Goal: Transaction & Acquisition: Subscribe to service/newsletter

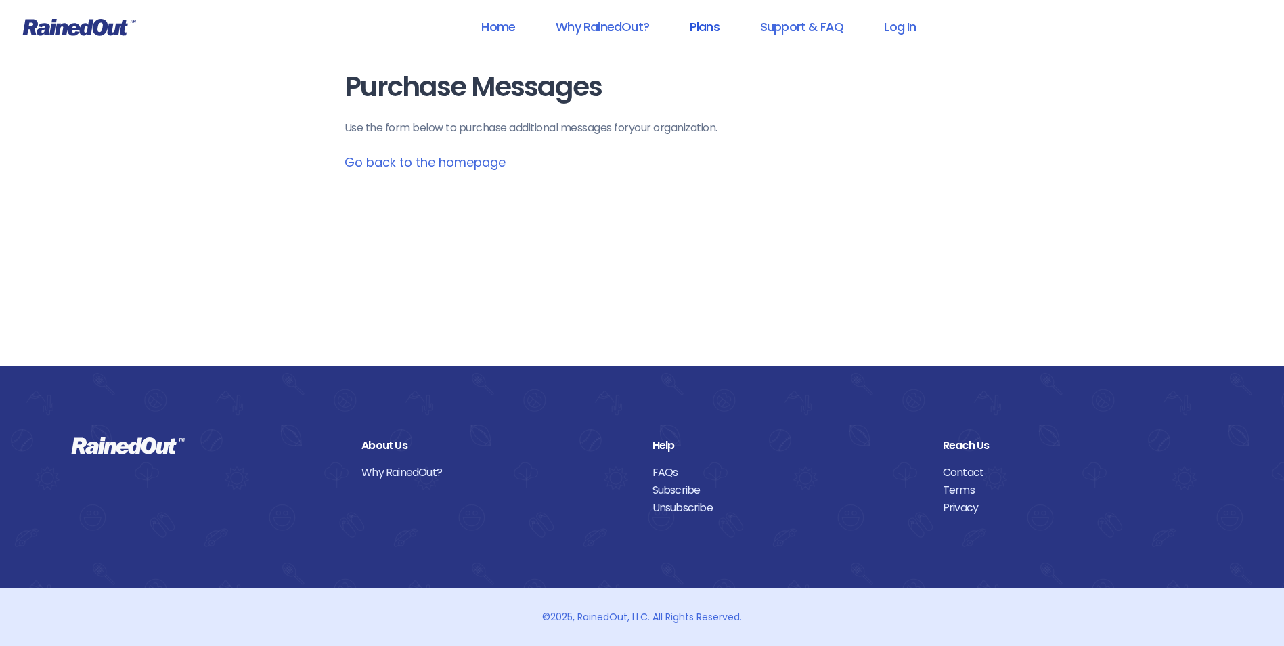
click at [696, 26] on link "Plans" at bounding box center [704, 27] width 65 height 30
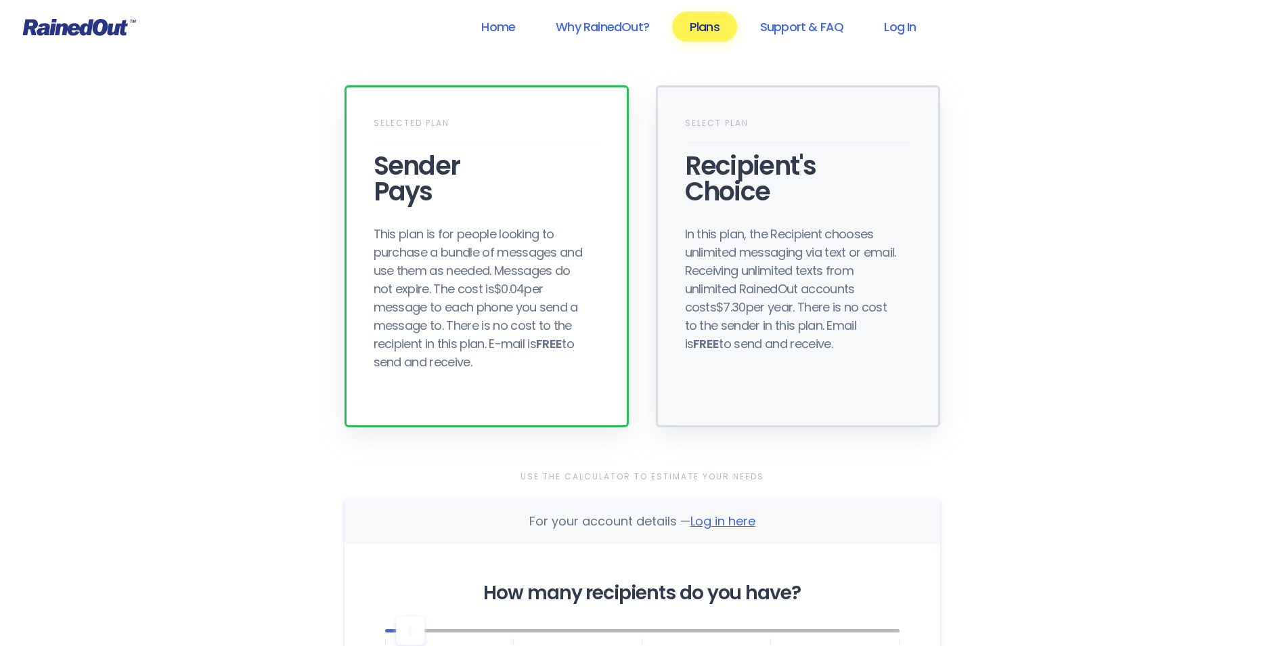
click at [751, 168] on div "Recipient's Choice" at bounding box center [798, 178] width 226 height 51
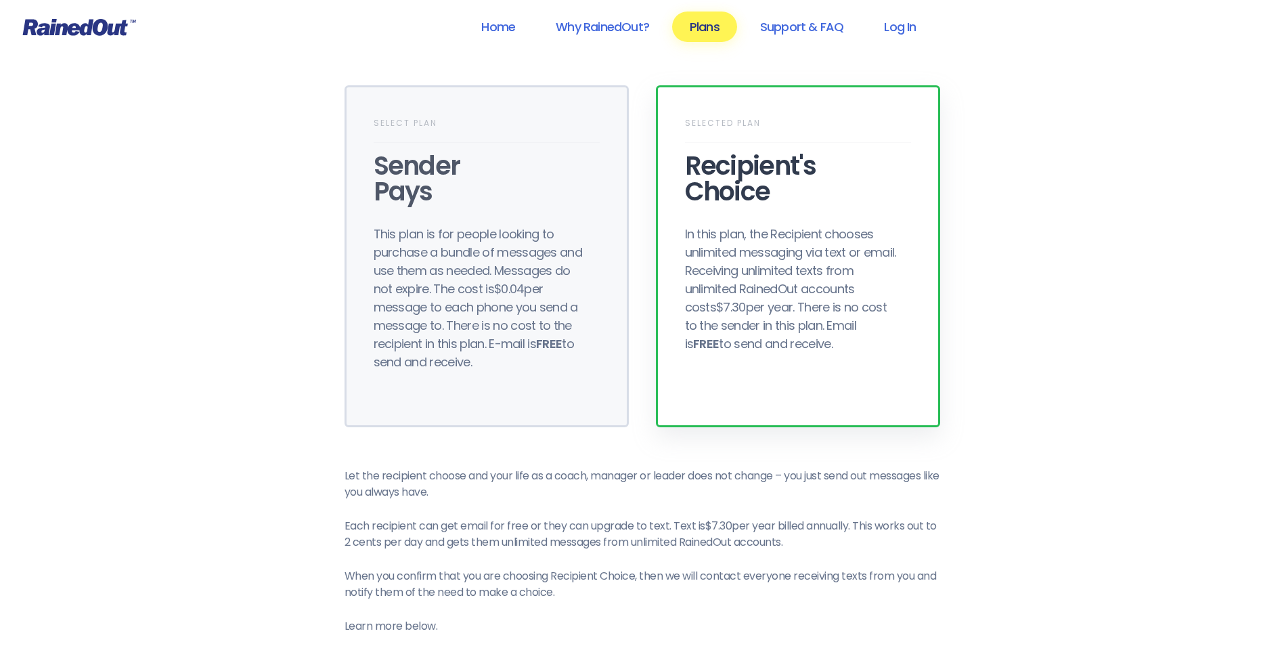
click at [756, 214] on div "Selected Plan Recipient's Choice In this plan, the Recipient chooses unlimited …" at bounding box center [798, 256] width 284 height 342
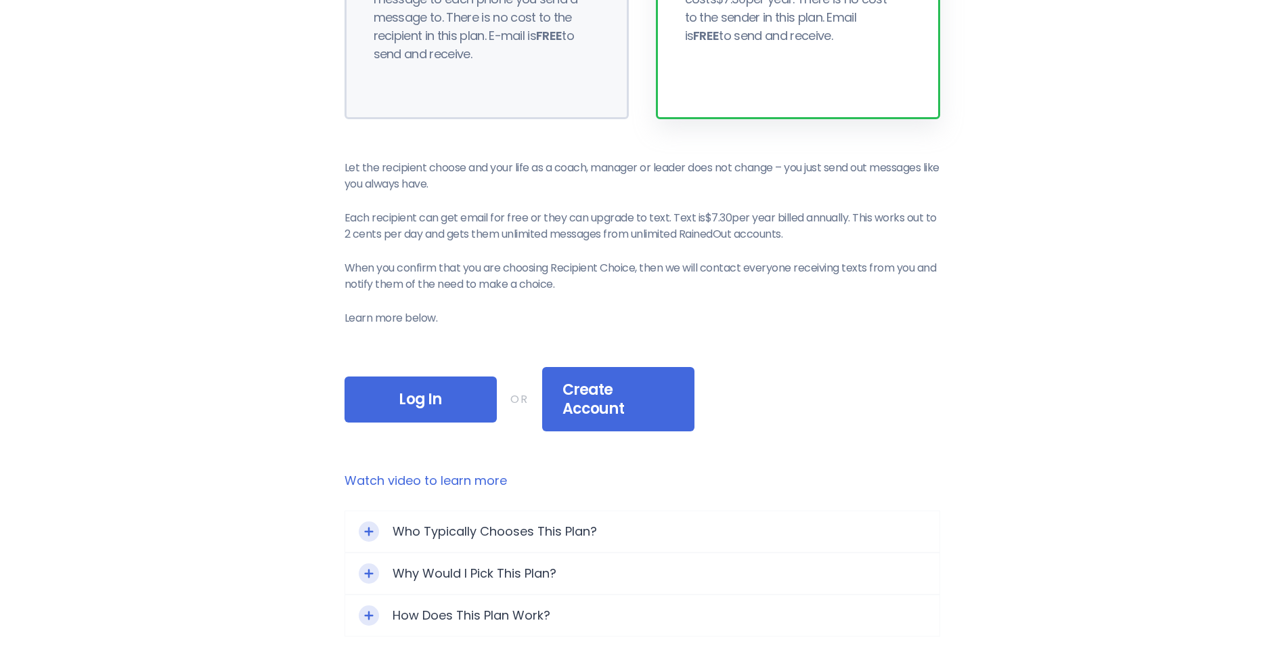
scroll to position [338, 0]
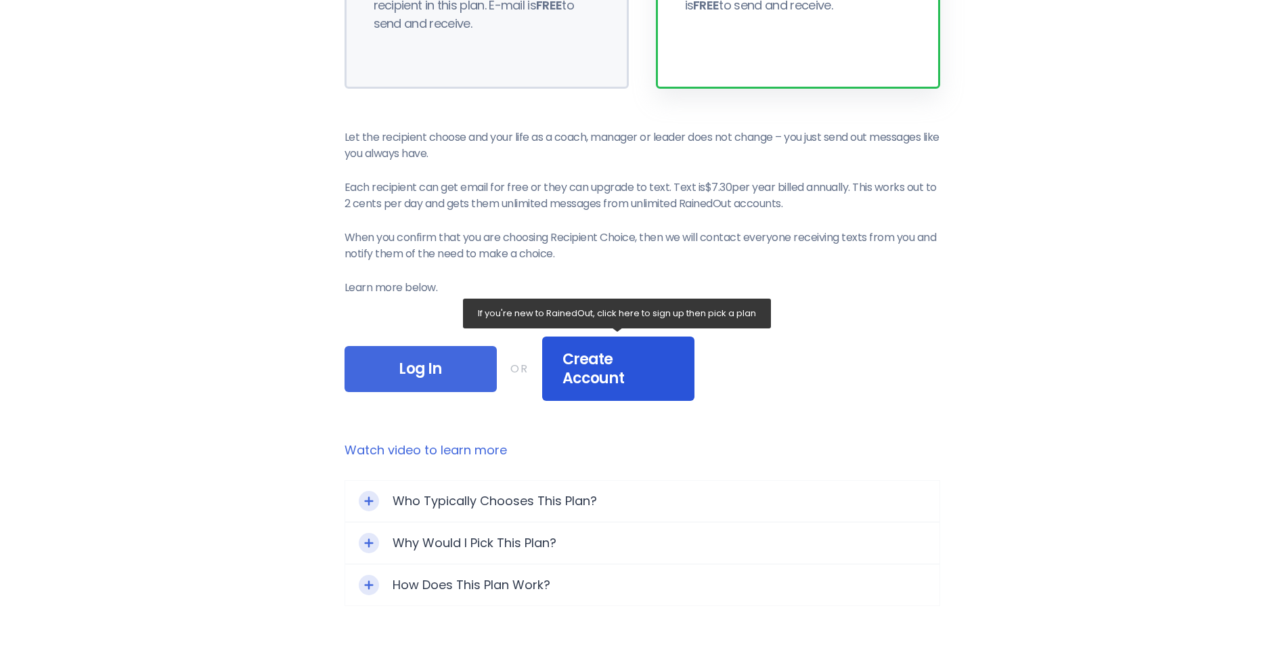
click at [663, 375] on div "Create Account" at bounding box center [618, 368] width 152 height 64
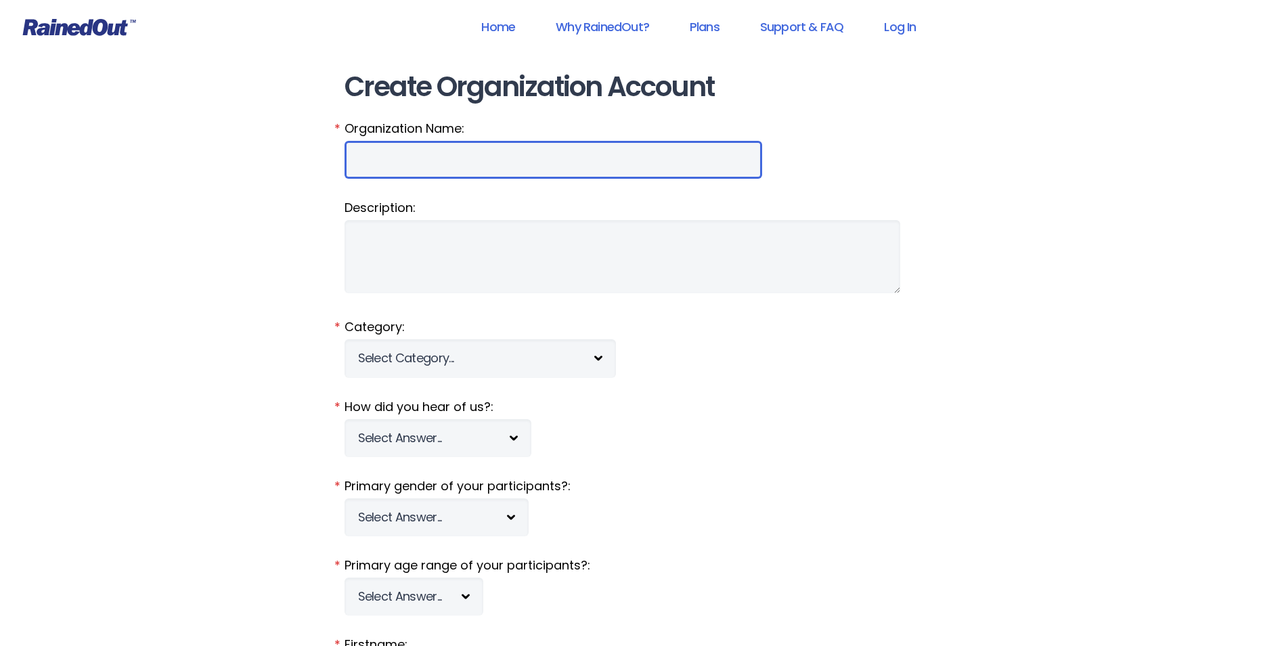
click at [497, 165] on input "Organization Name:" at bounding box center [554, 160] width 418 height 38
type input "Recreation"
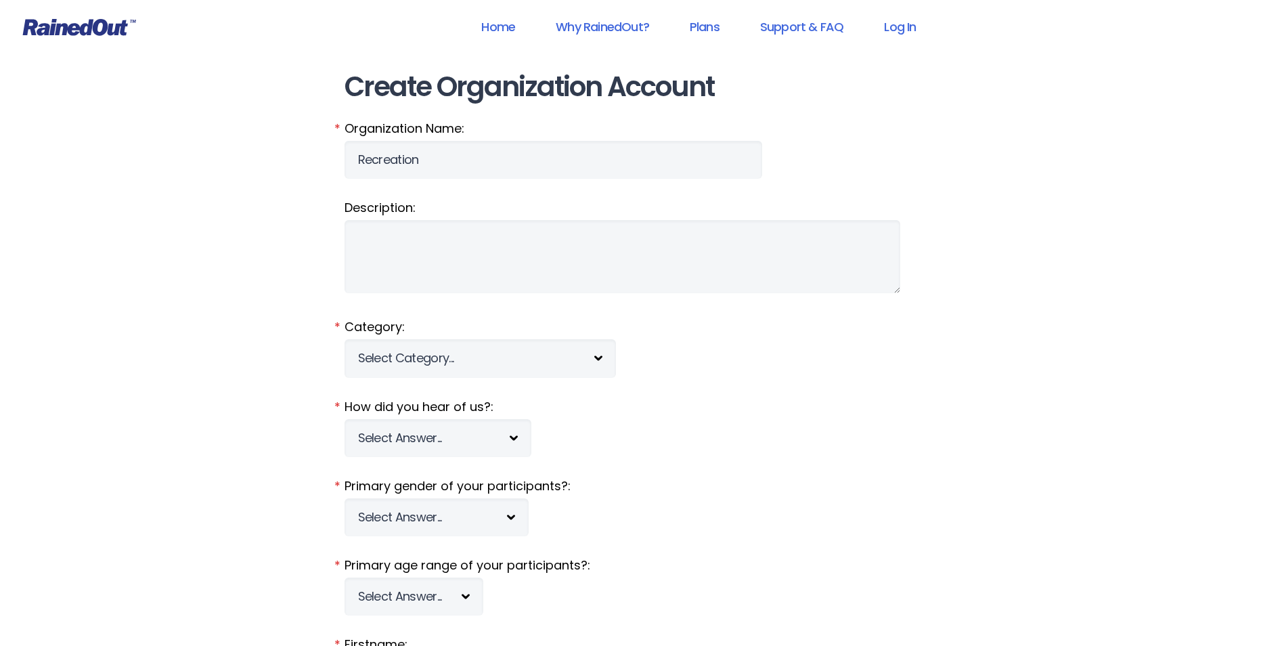
type input "[PERSON_NAME]"
type input "Duhamel"
type input "[EMAIL_ADDRESS][DOMAIN_NAME]"
type input "391 Egypt Rd"
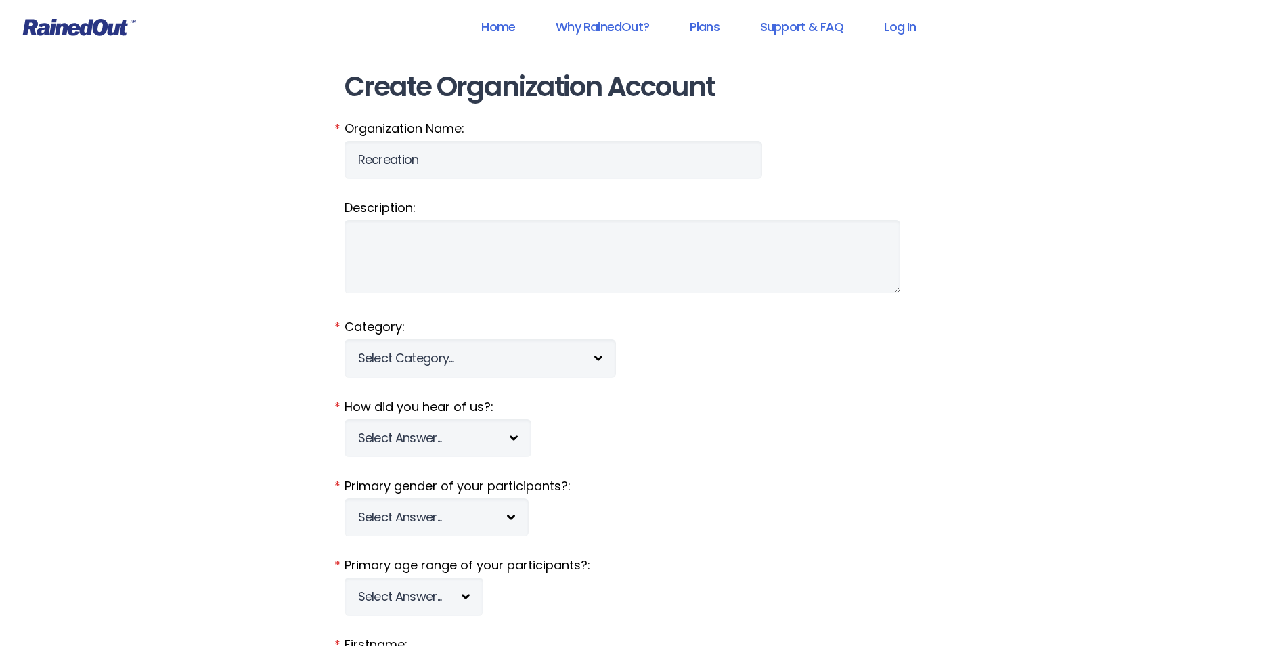
type input "[GEOGRAPHIC_DATA]"
select select "SC"
type input "29466"
type input "8438471560"
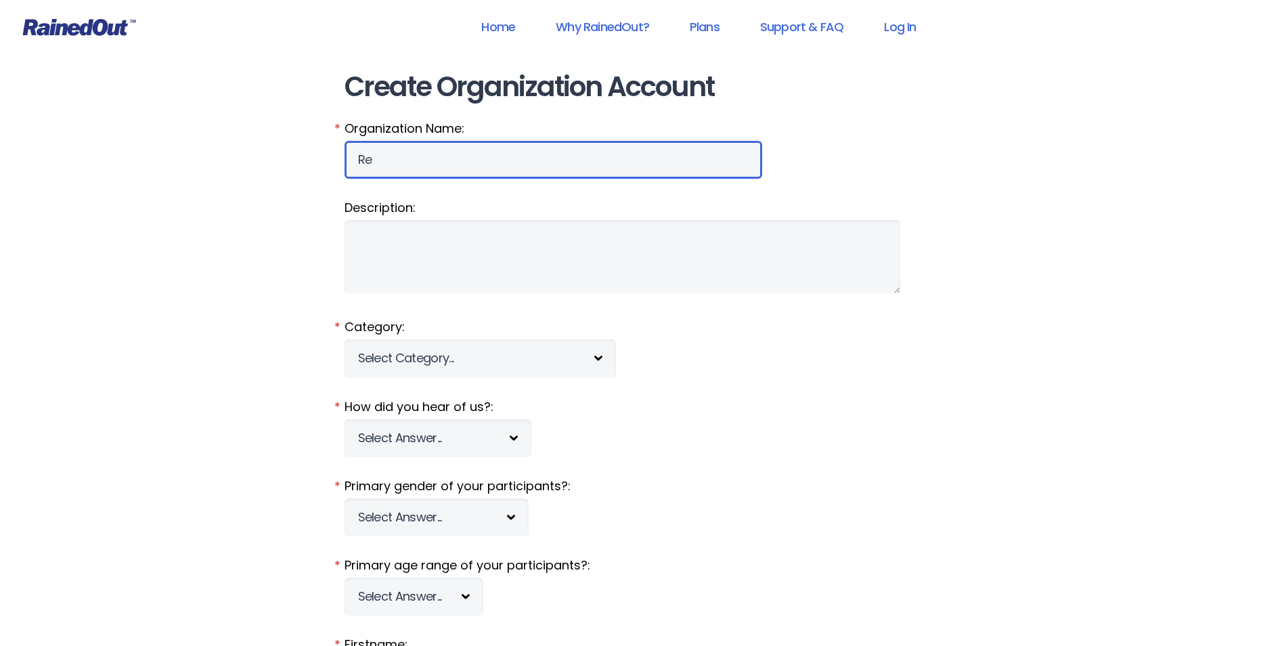
type input "R"
drag, startPoint x: 527, startPoint y: 146, endPoint x: 518, endPoint y: 162, distance: 17.9
click at [518, 162] on input "Mt Pleasent sc" at bounding box center [554, 160] width 418 height 38
click at [454, 155] on input "Mt Pleasent SC" at bounding box center [554, 160] width 418 height 38
type input "Mt Pleasent SC Recreation"
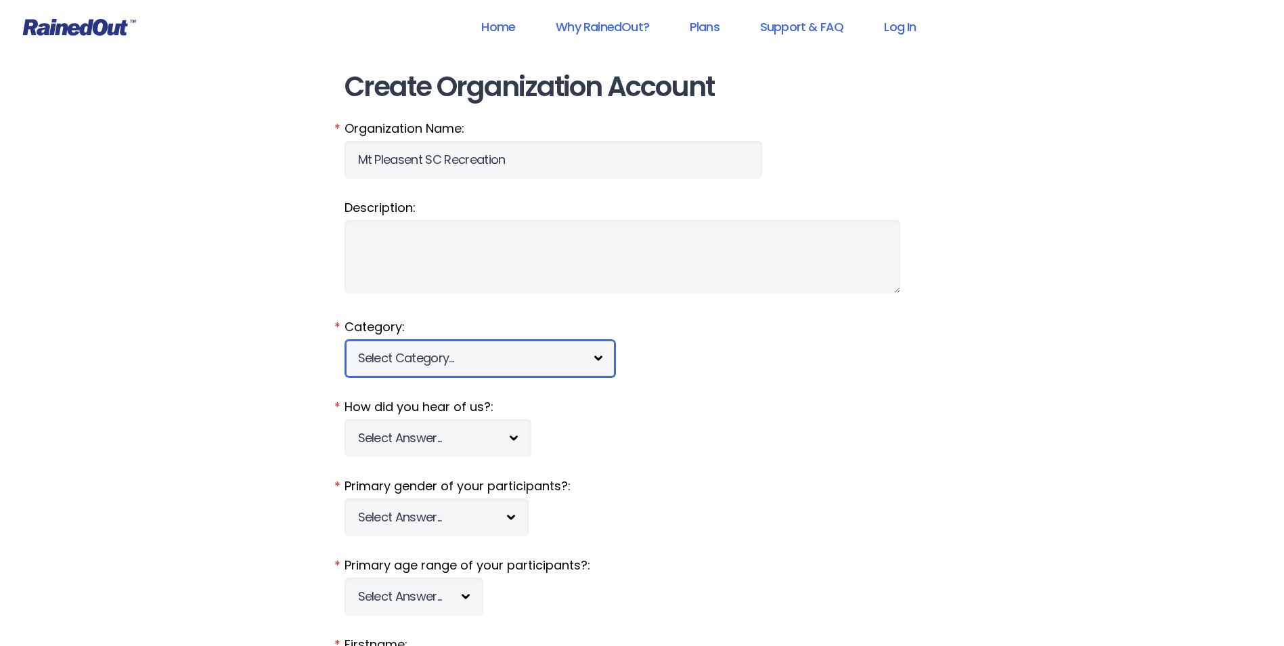
click at [594, 362] on select "Select Category... 5K Walk/Run Aerobics/Fitness ABCA AYF NSCAA Performance Moto…" at bounding box center [480, 358] width 271 height 38
select select "54"
click at [345, 339] on select "Select Category... 5K Walk/Run Aerobics/Fitness ABCA AYF NSCAA Performance Moto…" at bounding box center [480, 358] width 271 height 38
click at [611, 360] on select "Select Category... 5K Walk/Run Aerobics/Fitness ABCA AYF NSCAA Performance Moto…" at bounding box center [480, 358] width 271 height 38
